Goal: Information Seeking & Learning: Understand process/instructions

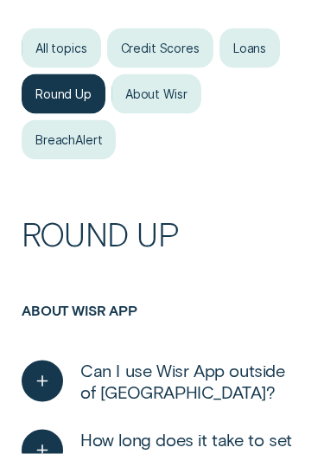
scroll to position [314, 0]
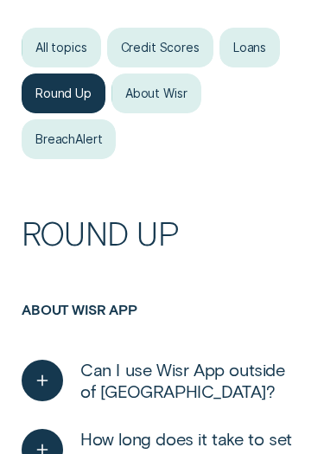
click at [241, 40] on div "Loans" at bounding box center [250, 48] width 61 height 40
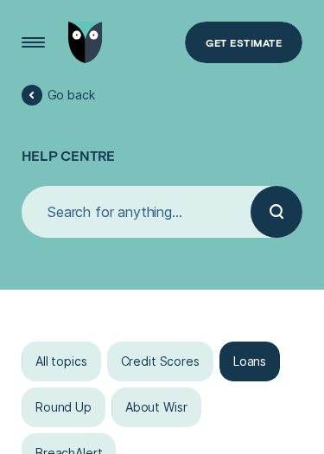
click at [182, 217] on input "search" at bounding box center [136, 212] width 229 height 52
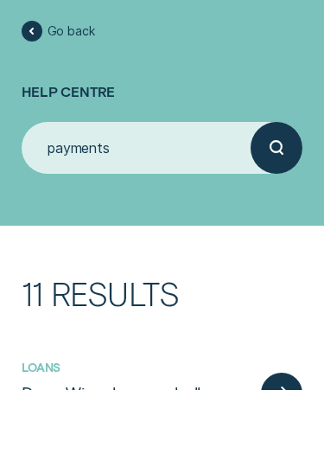
type input "payments"
click at [277, 186] on button "submit" at bounding box center [277, 212] width 52 height 52
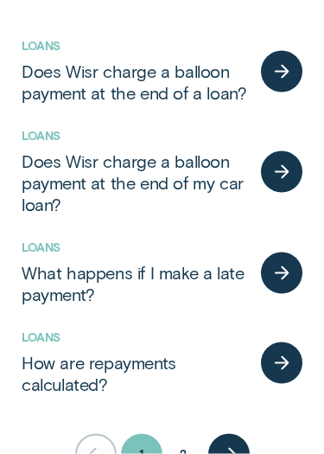
scroll to position [387, 0]
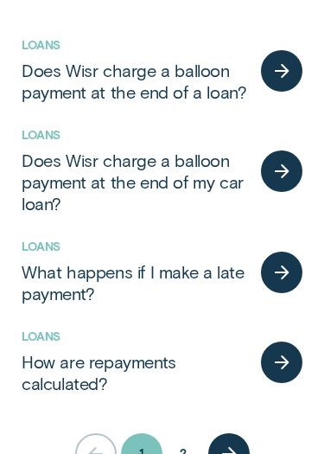
click at [232, 453] on icon "help centre search next page button" at bounding box center [227, 454] width 11 height 0
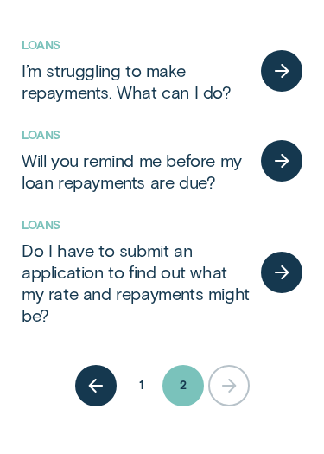
click at [106, 380] on icon "help centre search previous page button" at bounding box center [96, 386] width 21 height 14
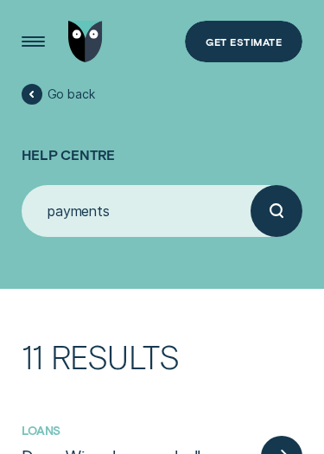
scroll to position [0, 0]
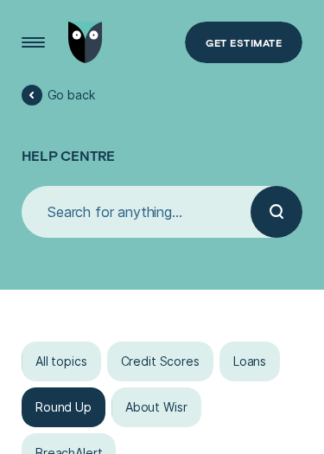
click at [168, 200] on input "search" at bounding box center [136, 212] width 229 height 52
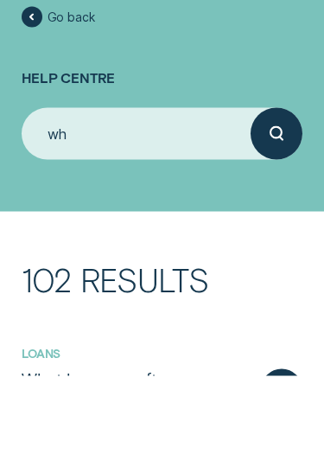
type input "w"
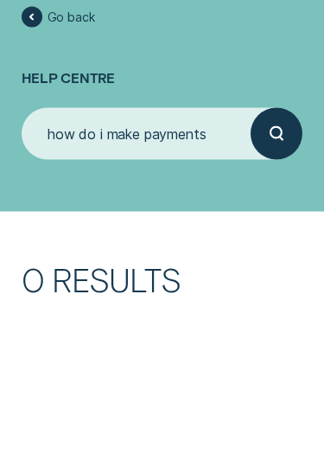
click at [277, 186] on button "submit" at bounding box center [277, 212] width 52 height 52
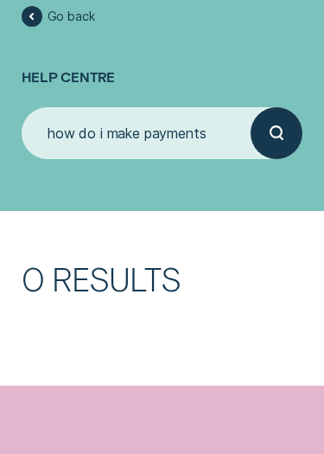
click at [119, 141] on input "how do i make payments" at bounding box center [136, 133] width 229 height 52
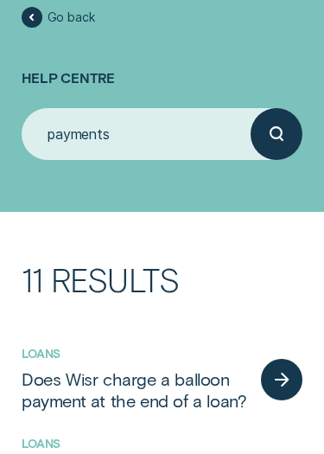
type input "payments"
click at [277, 133] on button "submit" at bounding box center [277, 134] width 52 height 52
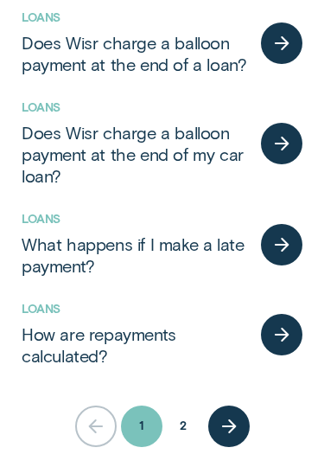
scroll to position [415, 0]
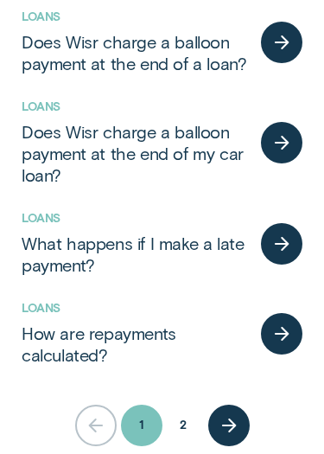
click at [227, 419] on icon "help centre search next page button" at bounding box center [229, 426] width 21 height 14
